Goal: Answer question/provide support

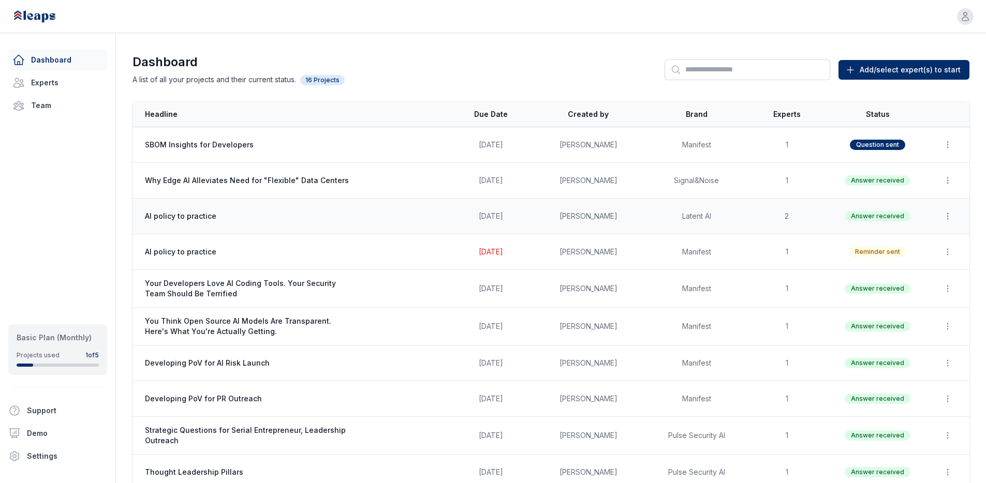
click at [878, 215] on span "Answer received" at bounding box center [878, 216] width 66 height 10
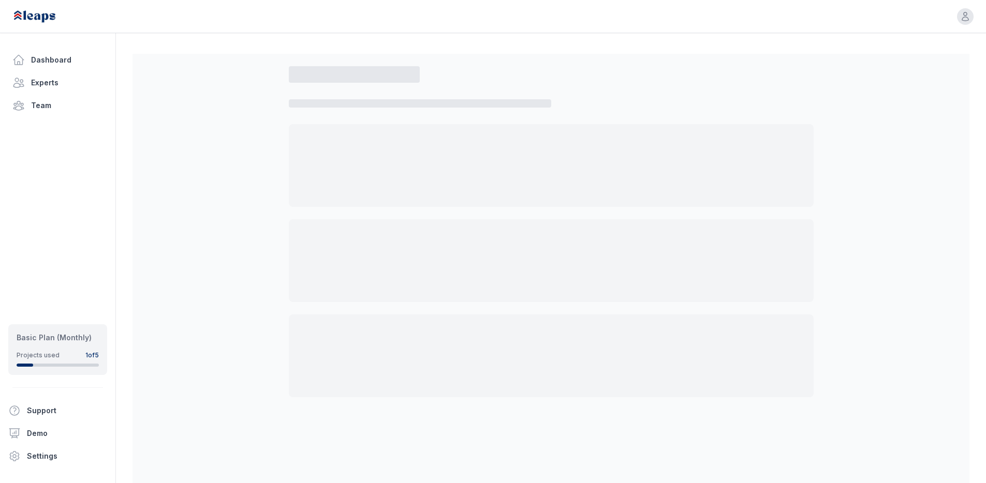
select select "*"
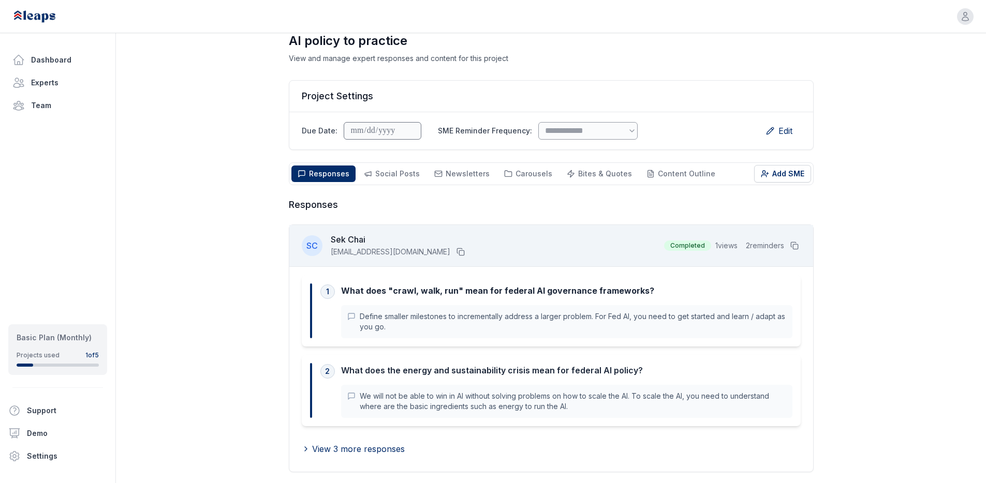
scroll to position [138, 0]
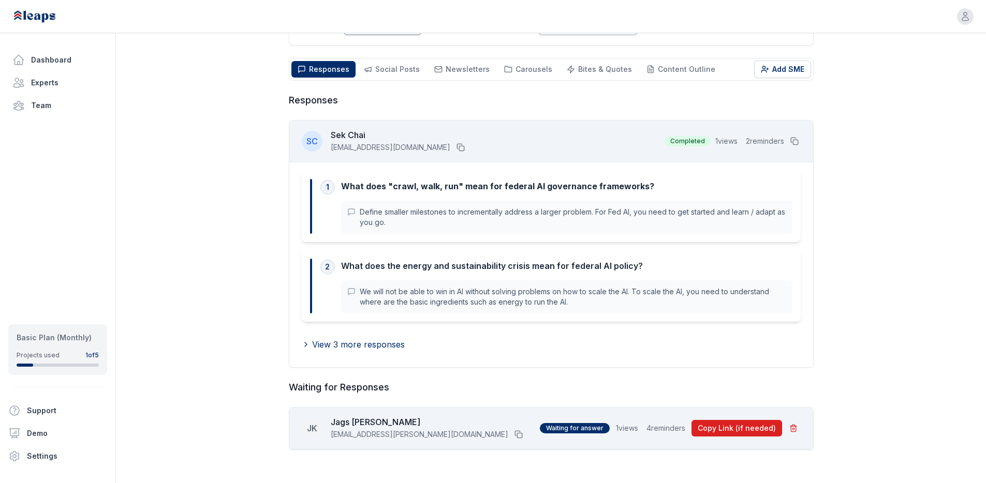
click at [738, 426] on button "Copy Link (if needed)" at bounding box center [736, 428] width 91 height 17
